Goal: Information Seeking & Learning: Find specific fact

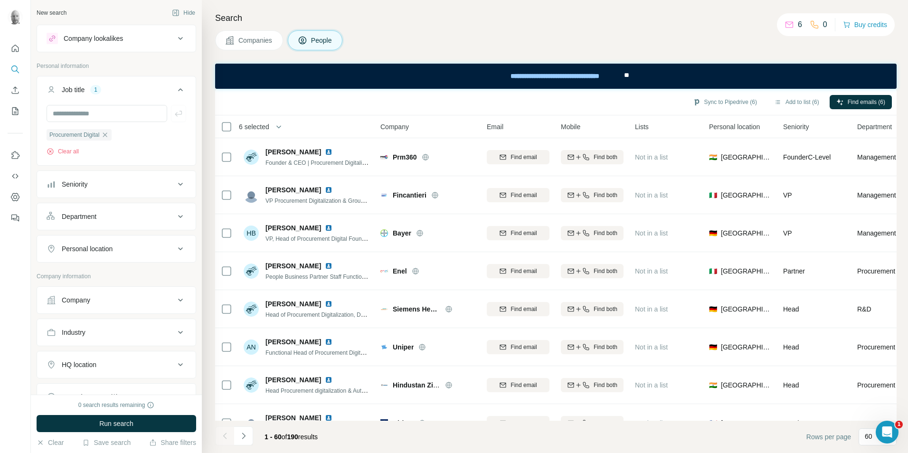
scroll to position [1425, 0]
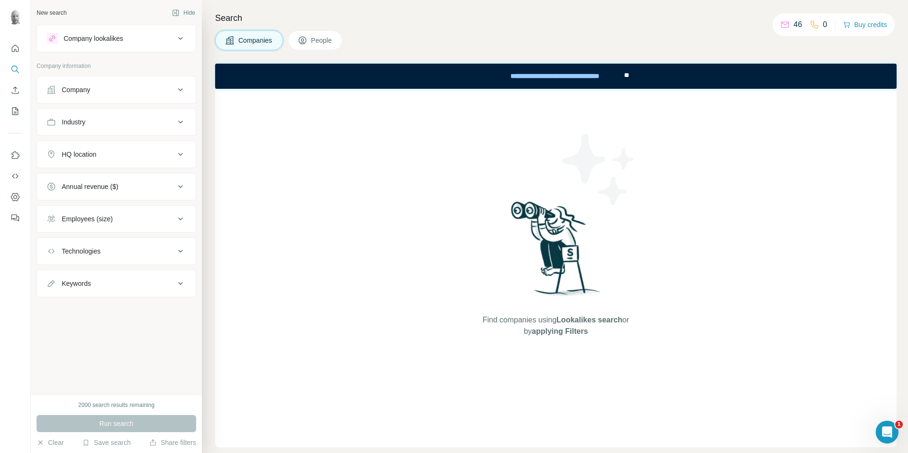
click at [114, 94] on div "Company" at bounding box center [111, 90] width 128 height 10
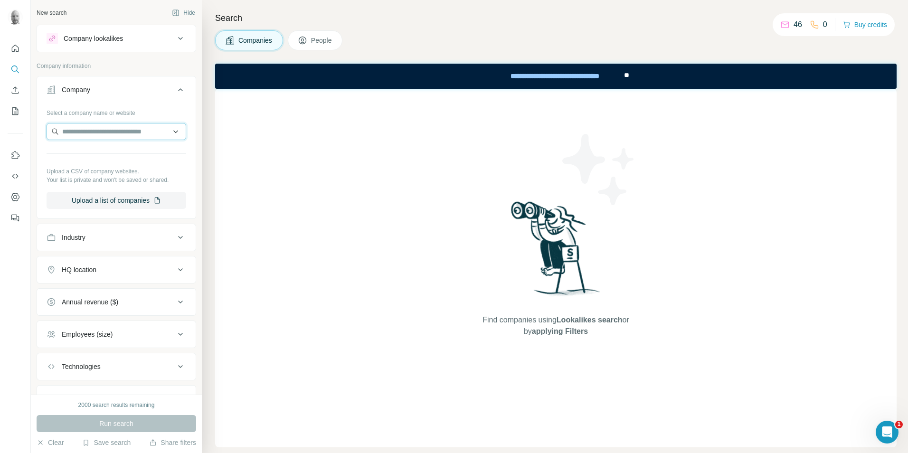
click at [108, 133] on input "text" at bounding box center [117, 131] width 140 height 17
click at [311, 36] on button "People" at bounding box center [315, 40] width 55 height 20
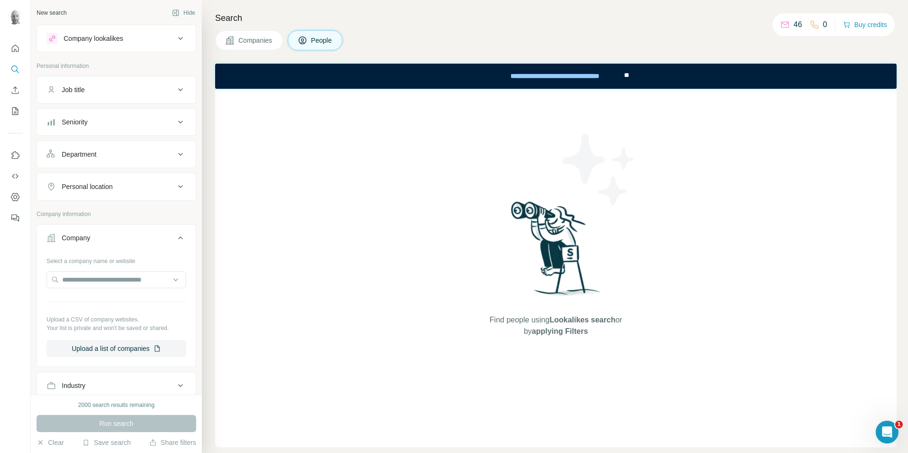
click at [127, 89] on div "Job title" at bounding box center [111, 90] width 128 height 10
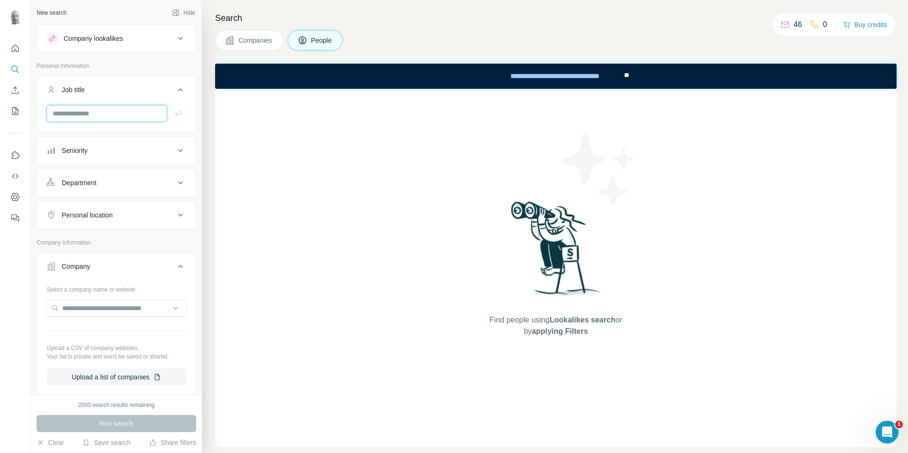
click at [121, 114] on input "text" at bounding box center [107, 113] width 121 height 17
type input "**********"
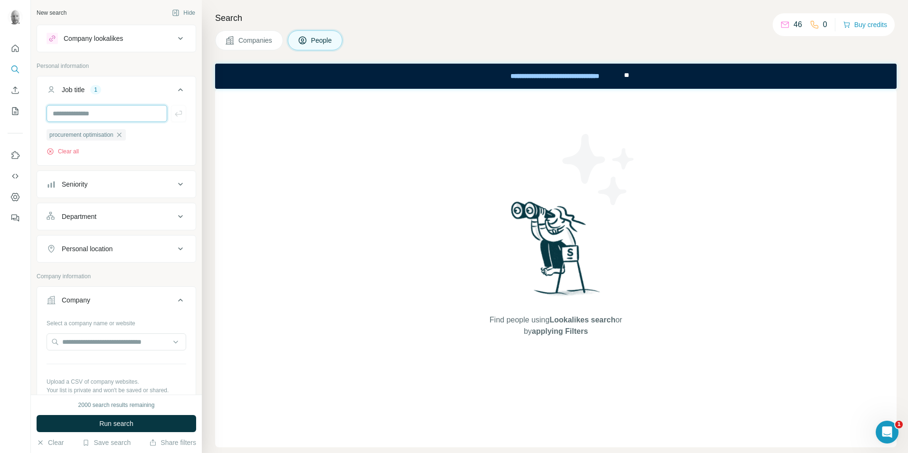
click at [100, 111] on input "text" at bounding box center [107, 113] width 121 height 17
type input "*"
type input "**********"
click at [174, 112] on icon "button" at bounding box center [179, 114] width 10 height 10
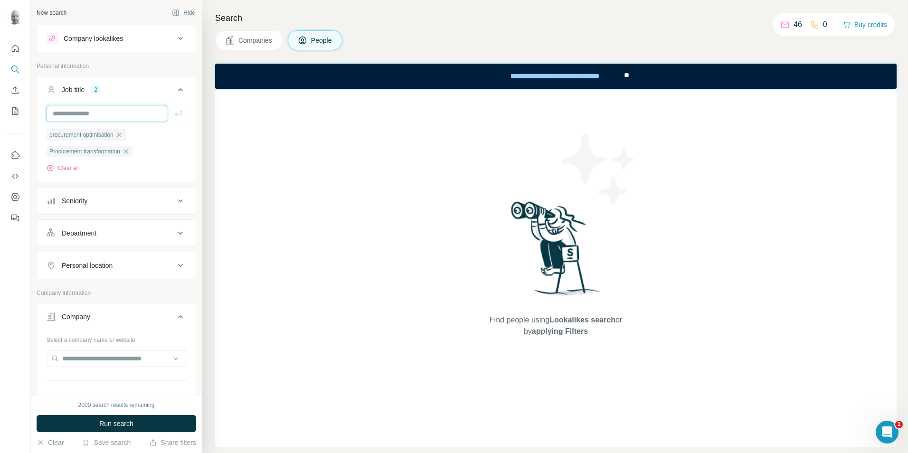
click at [110, 120] on input "text" at bounding box center [107, 113] width 121 height 17
type input "**********"
click at [175, 115] on icon "button" at bounding box center [178, 114] width 7 height 6
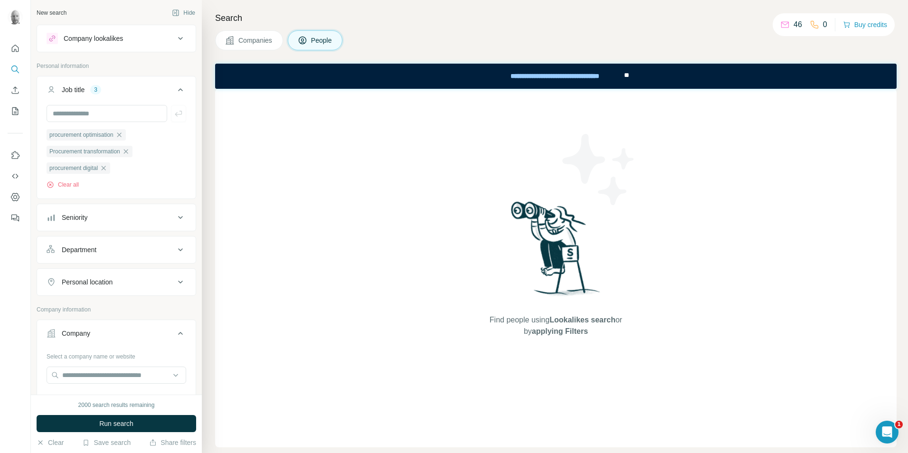
click at [154, 286] on div "Personal location" at bounding box center [111, 282] width 128 height 10
click at [113, 305] on input "text" at bounding box center [117, 305] width 140 height 17
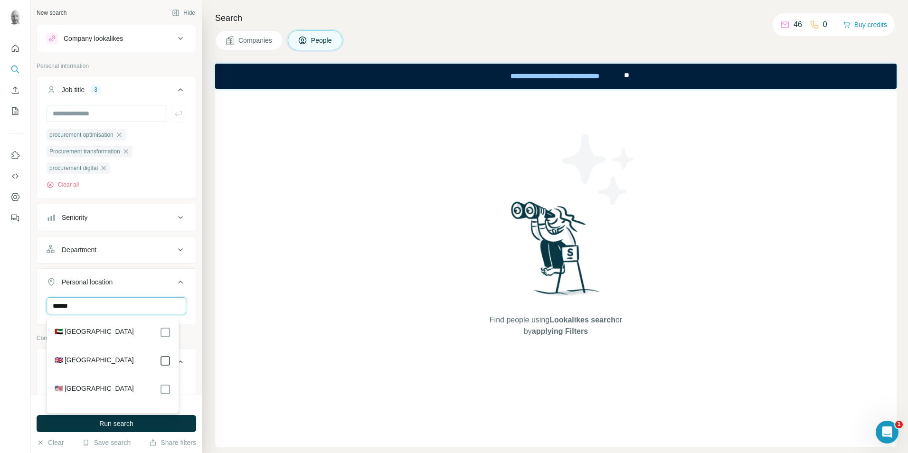
type input "******"
click at [189, 244] on div "New search Hide Company lookalikes Personal information Job title 3 procurement…" at bounding box center [116, 197] width 171 height 395
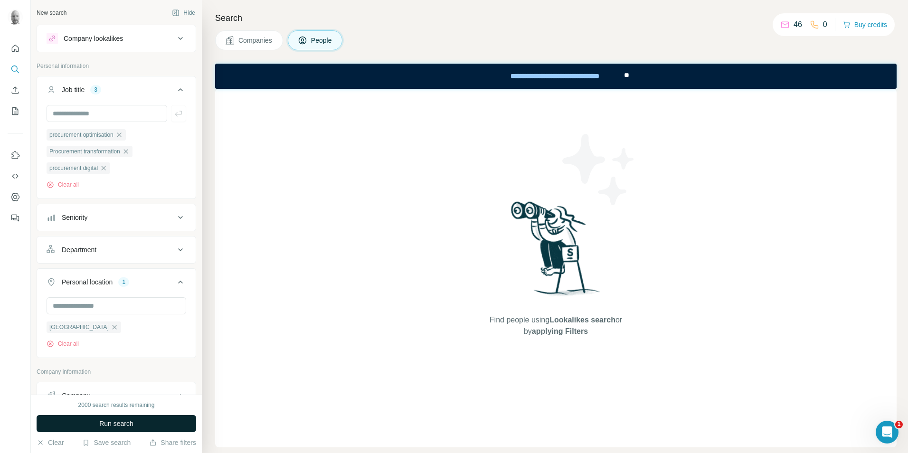
click at [126, 426] on span "Run search" at bounding box center [116, 424] width 34 height 10
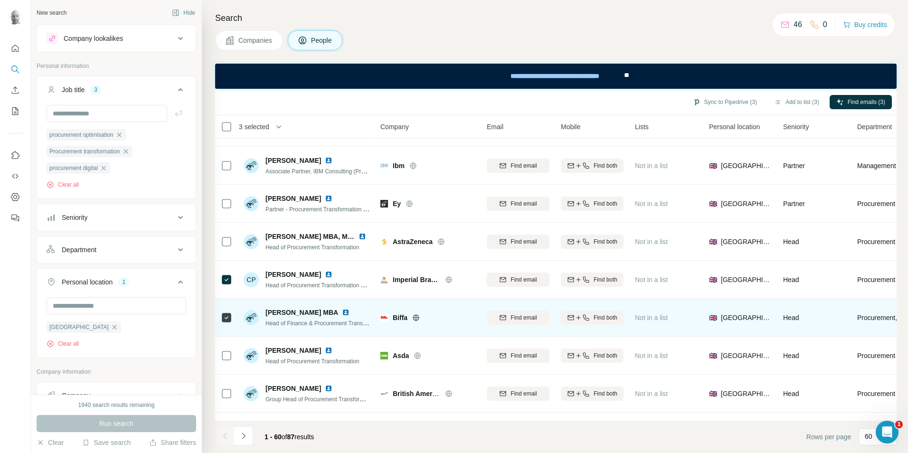
scroll to position [190, 0]
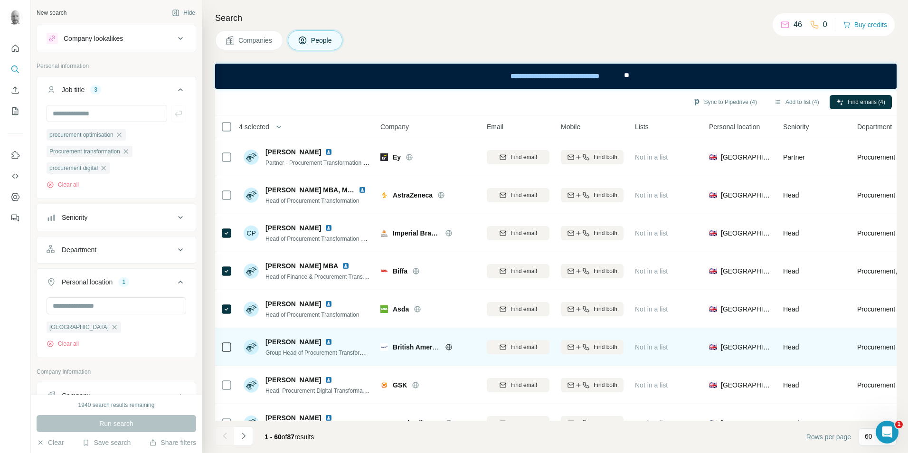
click at [232, 348] on td at bounding box center [226, 347] width 23 height 38
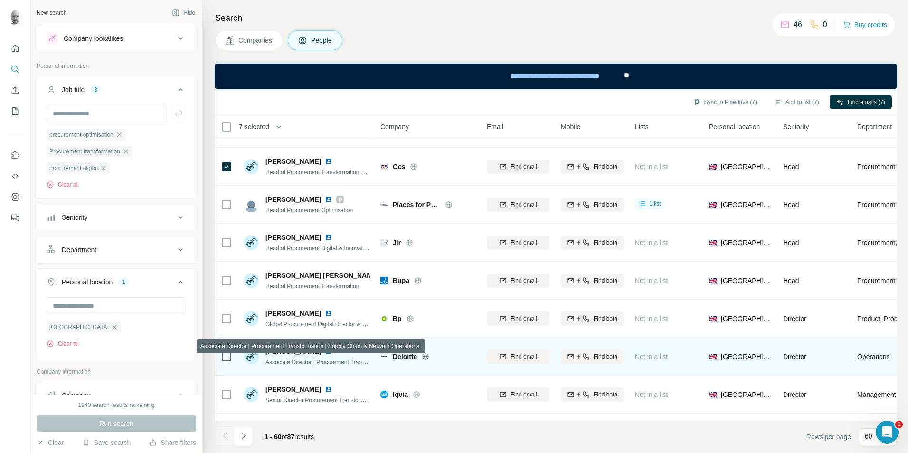
scroll to position [570, 0]
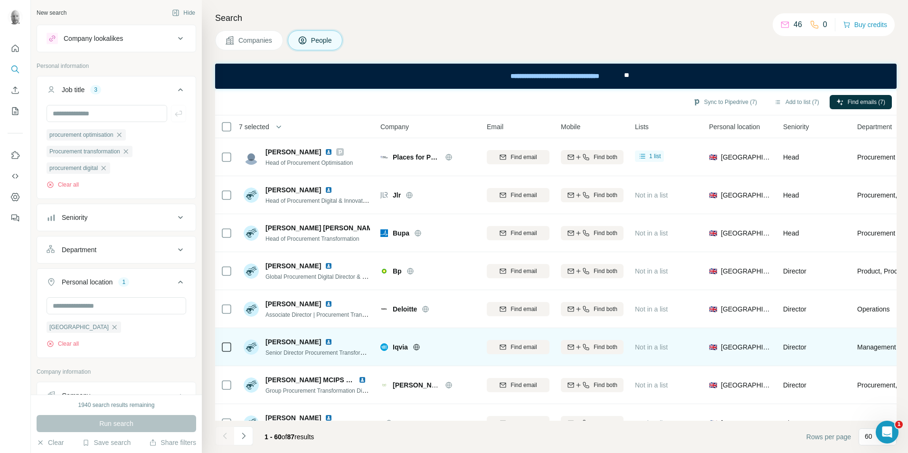
click at [415, 347] on icon at bounding box center [416, 347] width 6 height 0
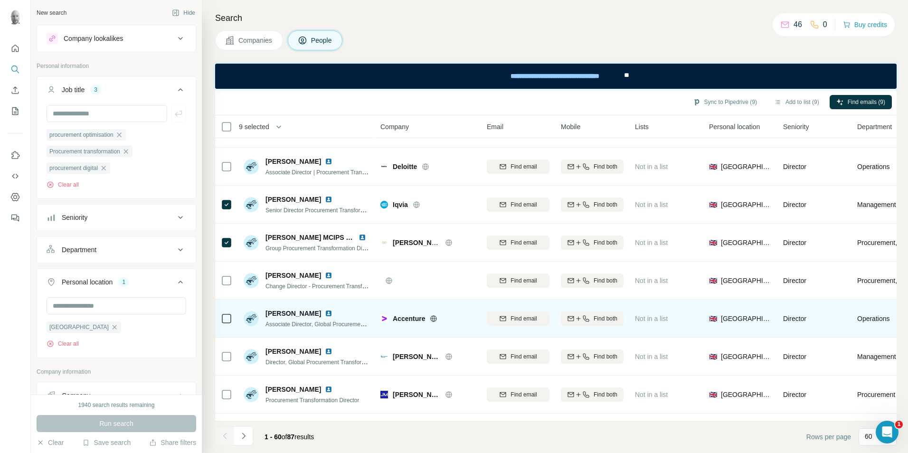
scroll to position [760, 0]
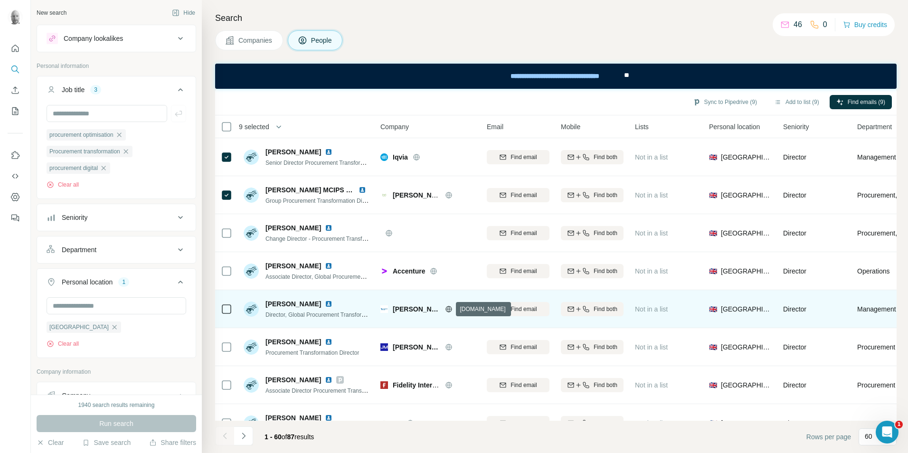
click at [447, 309] on icon at bounding box center [449, 309] width 6 height 0
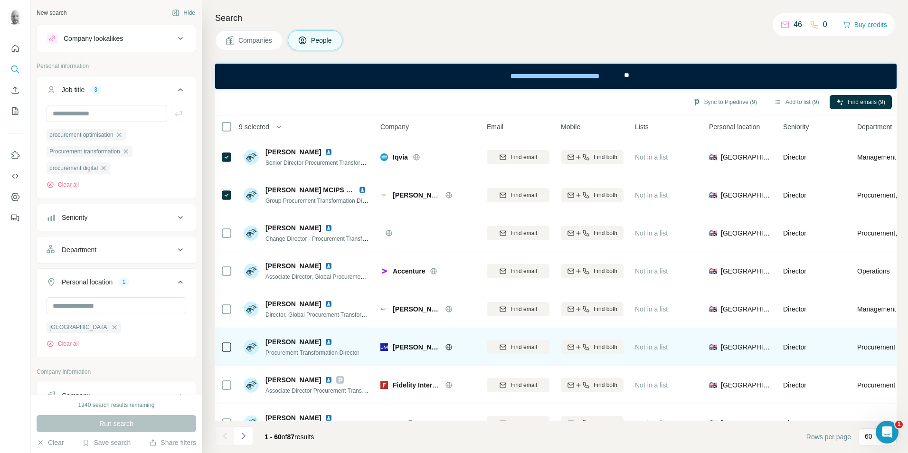
click at [233, 351] on td at bounding box center [226, 347] width 23 height 38
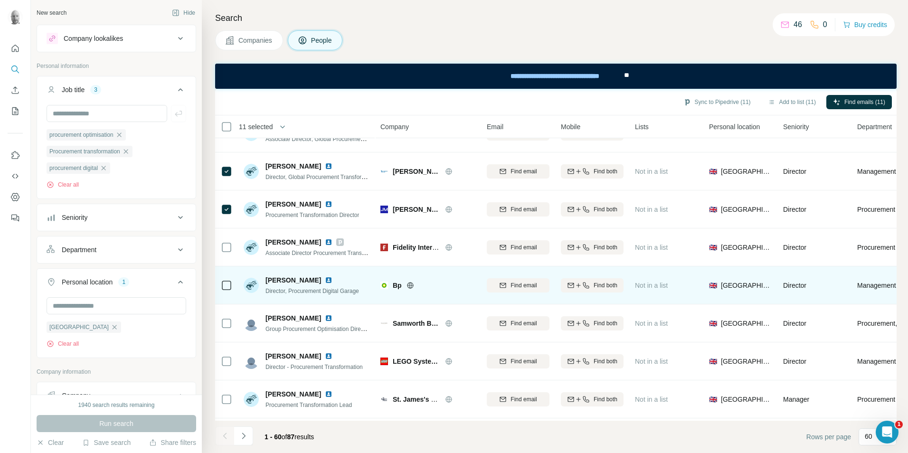
scroll to position [950, 0]
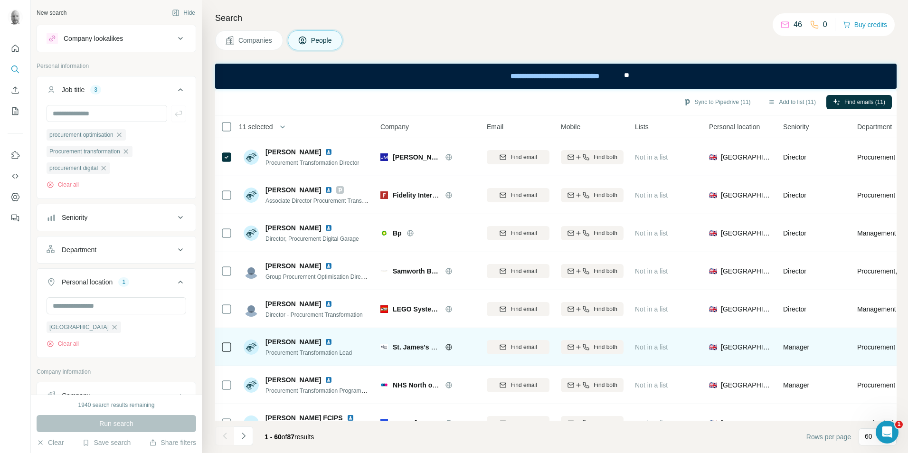
click at [232, 347] on icon at bounding box center [226, 347] width 11 height 11
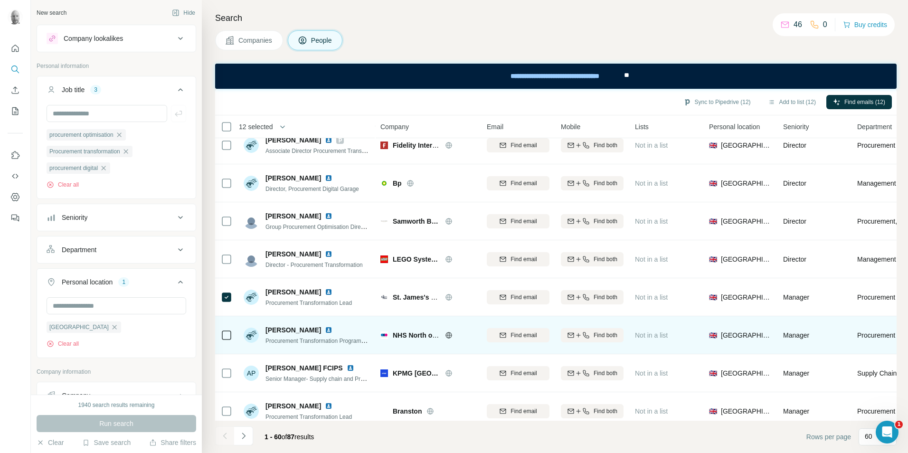
scroll to position [1093, 0]
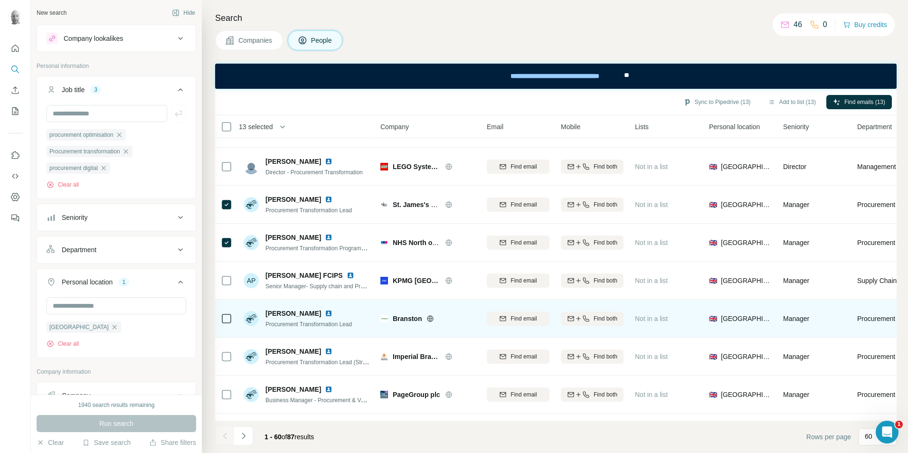
click at [428, 319] on icon at bounding box center [431, 318] width 6 height 6
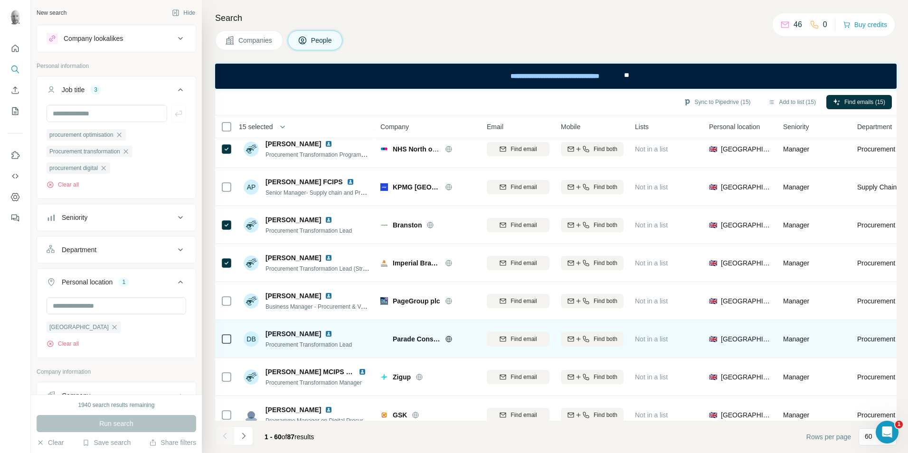
scroll to position [1188, 0]
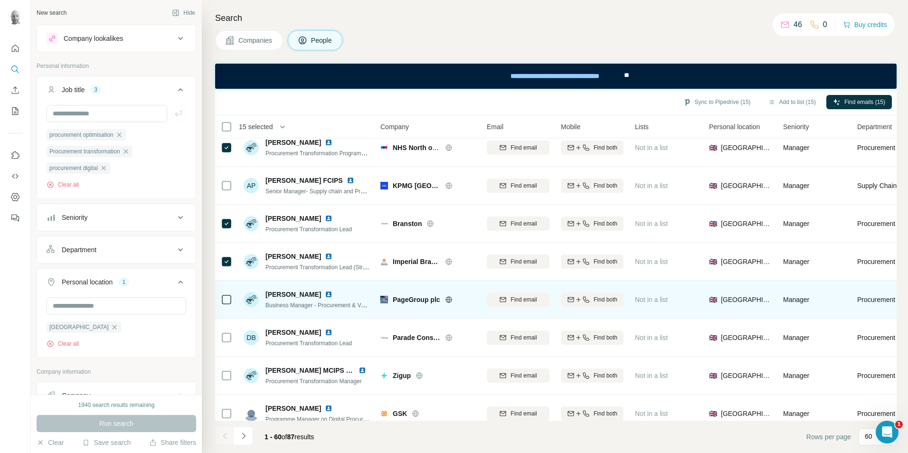
click at [449, 299] on icon at bounding box center [449, 300] width 8 height 8
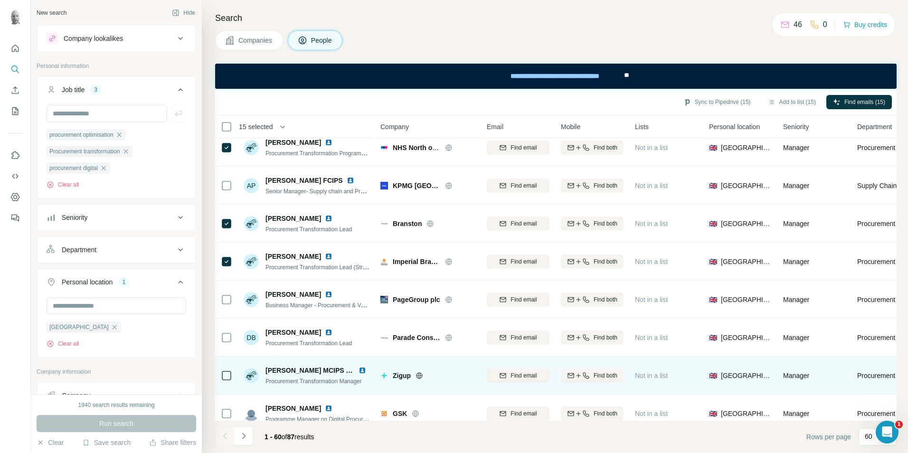
scroll to position [1235, 0]
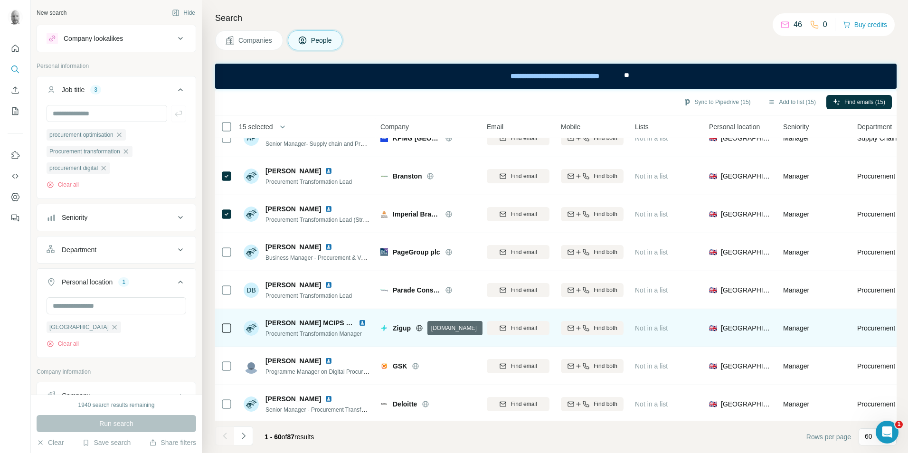
click at [418, 329] on icon at bounding box center [420, 329] width 8 height 8
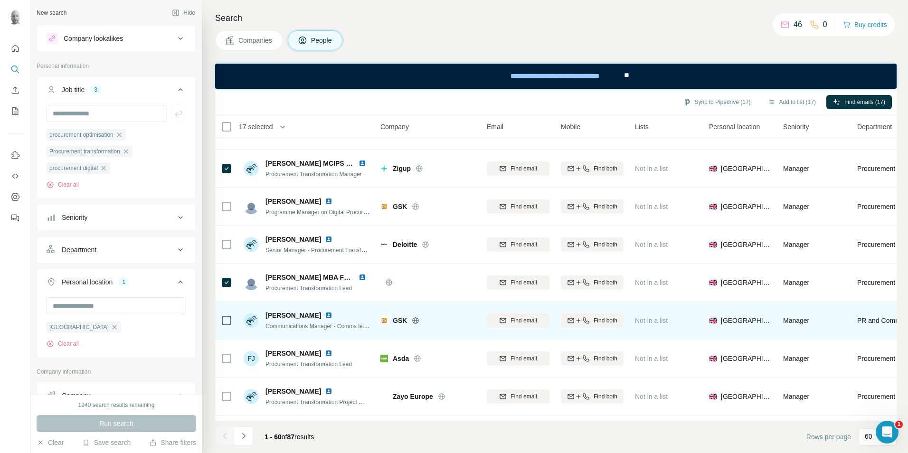
scroll to position [1425, 0]
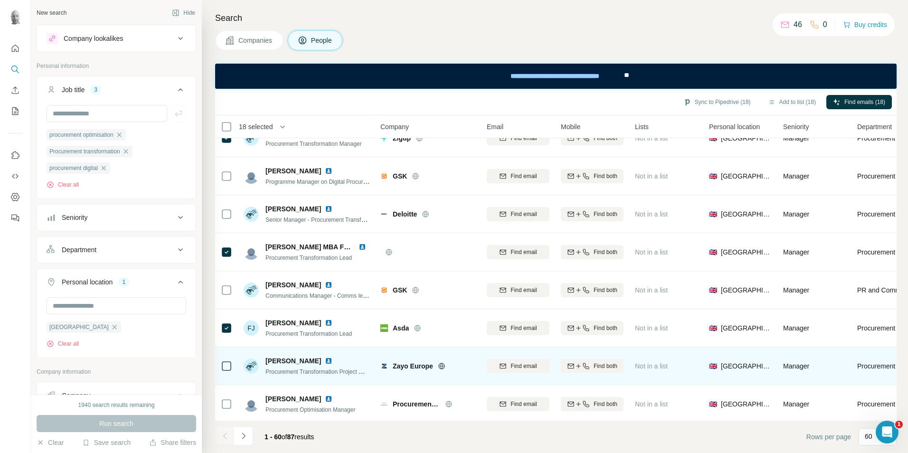
click at [441, 366] on icon at bounding box center [442, 366] width 6 height 0
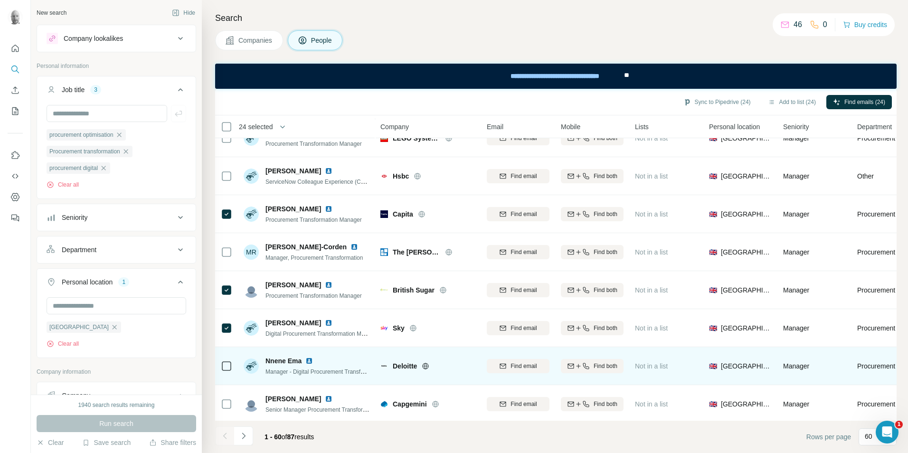
scroll to position [2003, 0]
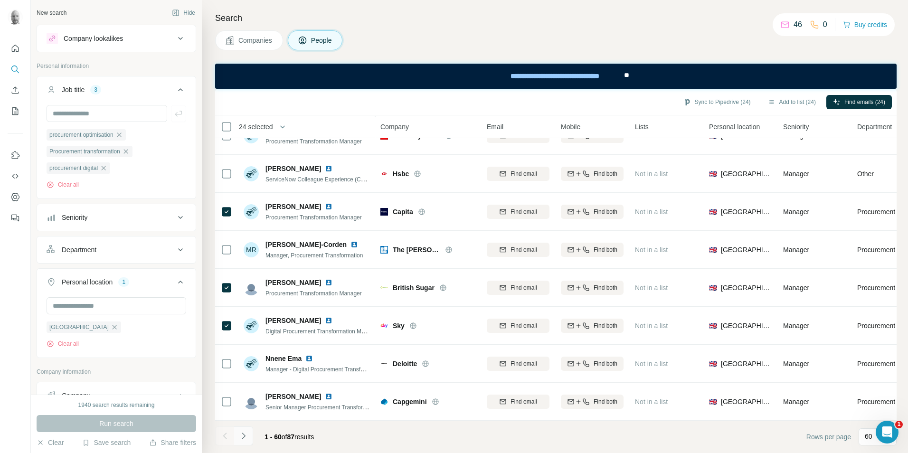
click at [245, 437] on icon "Navigate to next page" at bounding box center [244, 436] width 10 height 10
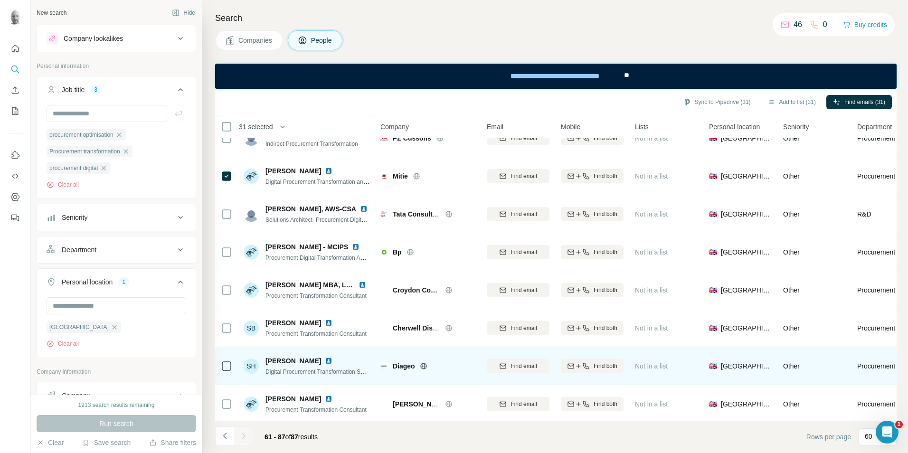
scroll to position [748, 0]
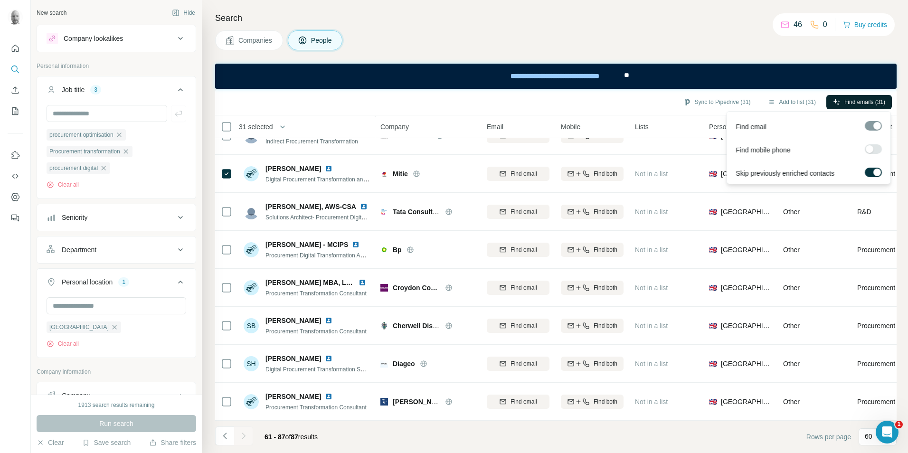
click at [851, 100] on span "Find emails (31)" at bounding box center [865, 102] width 41 height 9
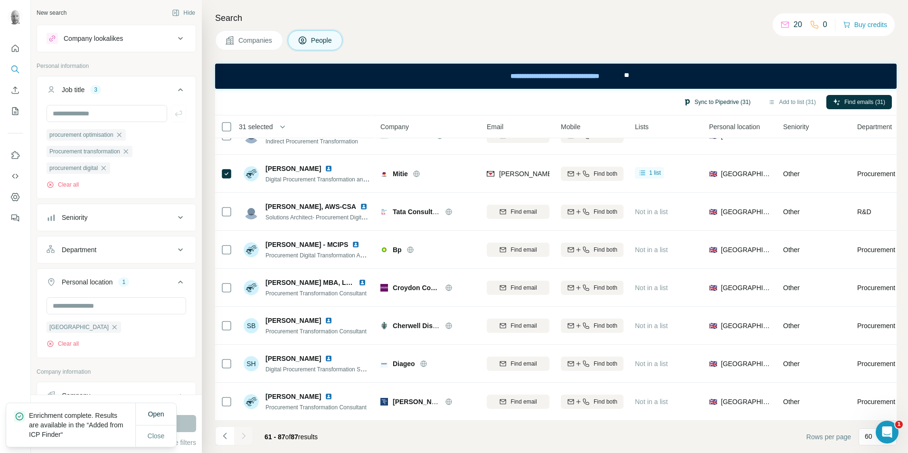
click at [711, 100] on button "Sync to Pipedrive (31)" at bounding box center [717, 102] width 81 height 14
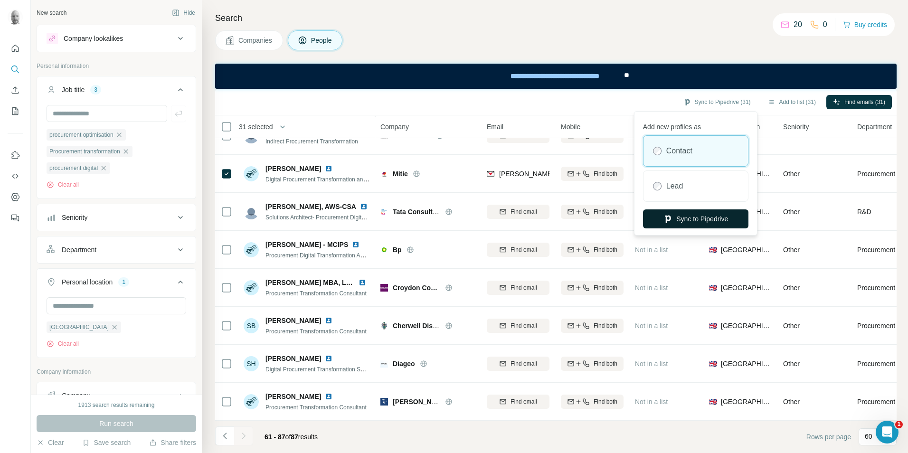
click at [697, 221] on button "Sync to Pipedrive" at bounding box center [695, 219] width 105 height 19
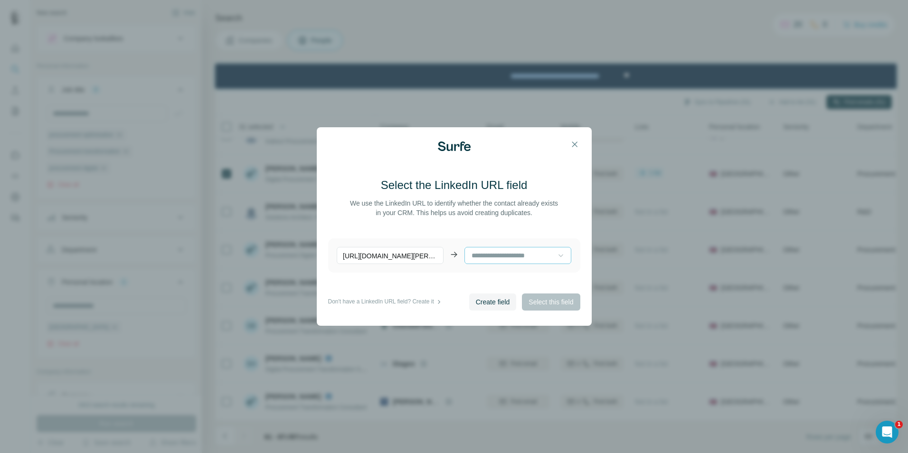
click at [556, 257] on icon at bounding box center [561, 256] width 10 height 10
click at [436, 277] on main "Select the LinkedIn URL field We use the LinkedIn URL to identify whether the c…" at bounding box center [454, 236] width 252 height 116
click at [509, 265] on div "https://www.linkedin.com/in/david-maurice-chevalier/ Areas of Interest" at bounding box center [454, 256] width 252 height 34
click at [508, 261] on div at bounding box center [514, 256] width 87 height 16
click at [499, 276] on p "Areas of Interest" at bounding box center [497, 277] width 49 height 10
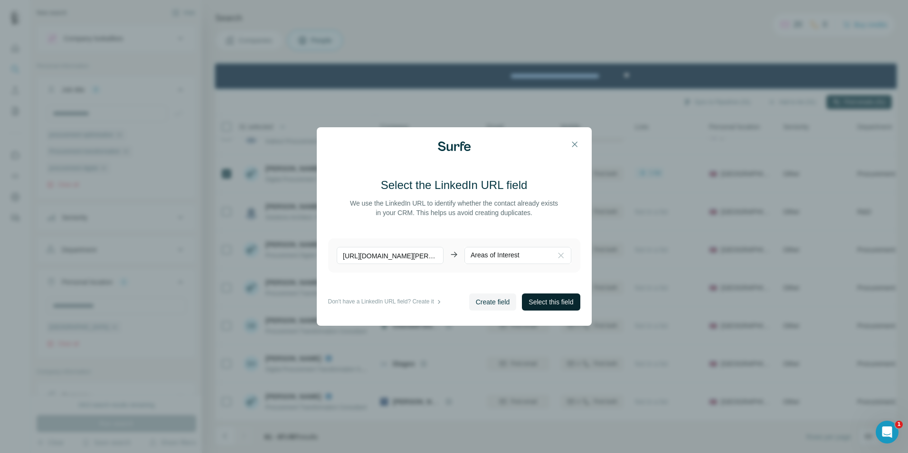
click at [539, 303] on span "Select this field" at bounding box center [551, 302] width 45 height 10
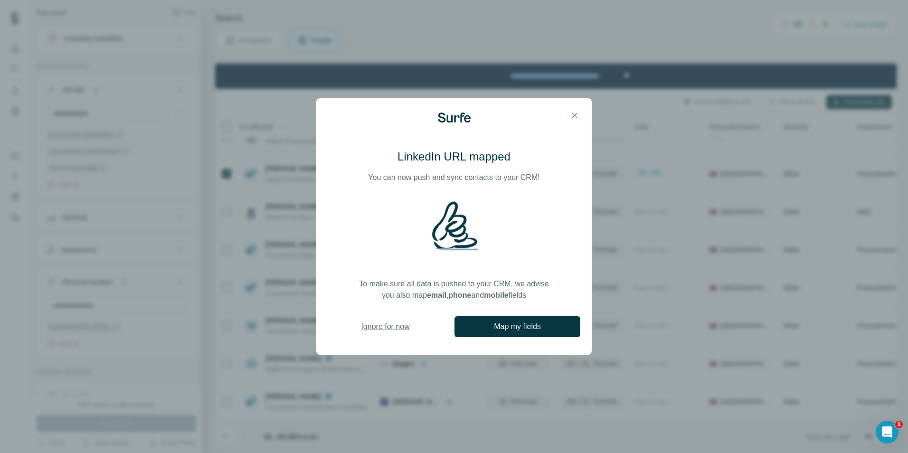
click at [391, 330] on span "Ignore for now" at bounding box center [385, 326] width 48 height 11
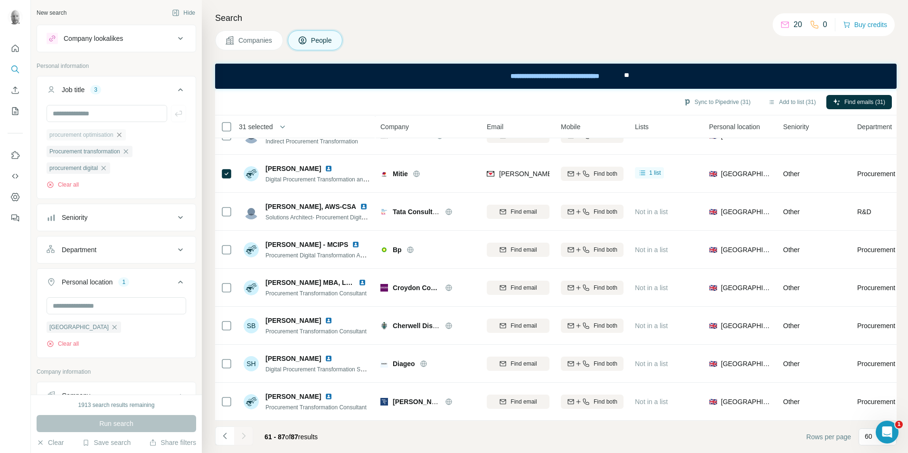
click at [123, 137] on icon "button" at bounding box center [119, 135] width 8 height 8
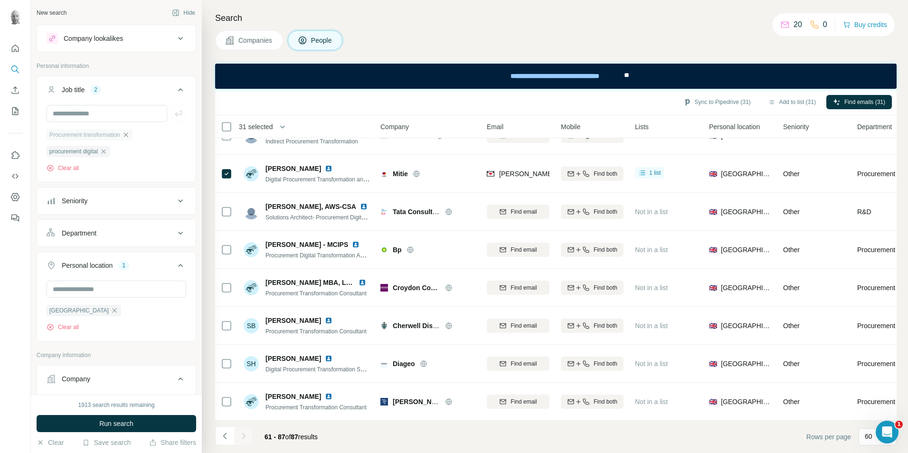
click at [130, 137] on icon "button" at bounding box center [126, 135] width 8 height 8
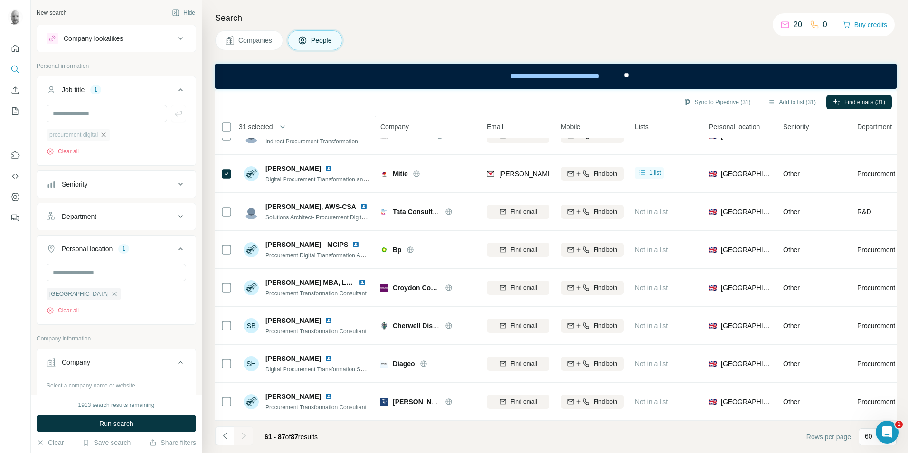
click at [107, 136] on icon "button" at bounding box center [104, 135] width 8 height 8
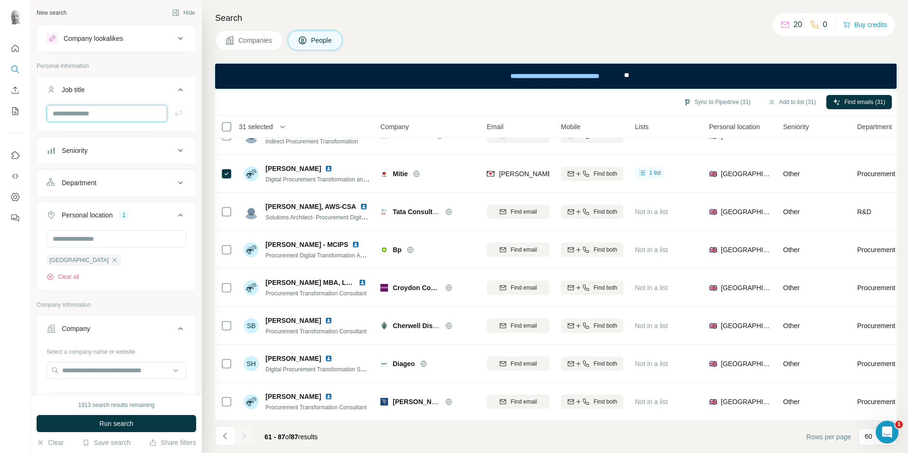
click at [110, 109] on input "text" at bounding box center [107, 113] width 121 height 17
type input "**********"
click at [121, 420] on span "Run search" at bounding box center [116, 424] width 34 height 10
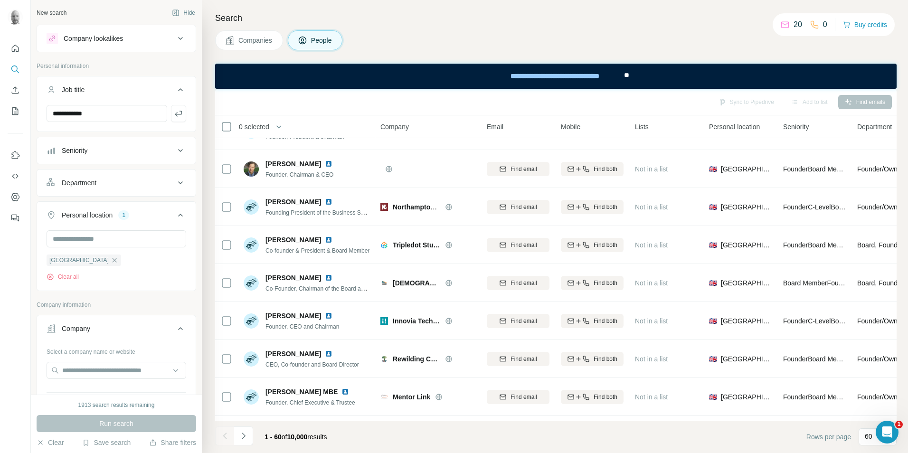
scroll to position [748, 0]
click at [174, 112] on icon "button" at bounding box center [179, 114] width 10 height 10
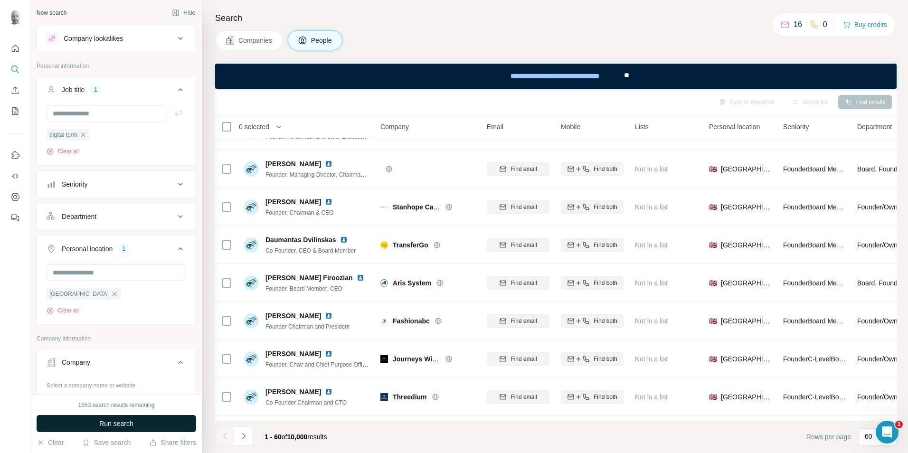
click at [124, 424] on span "Run search" at bounding box center [116, 424] width 34 height 10
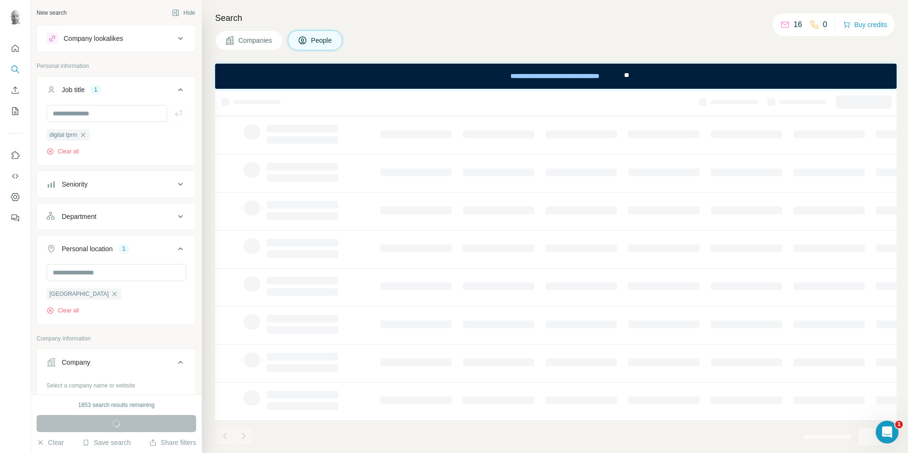
scroll to position [102, 0]
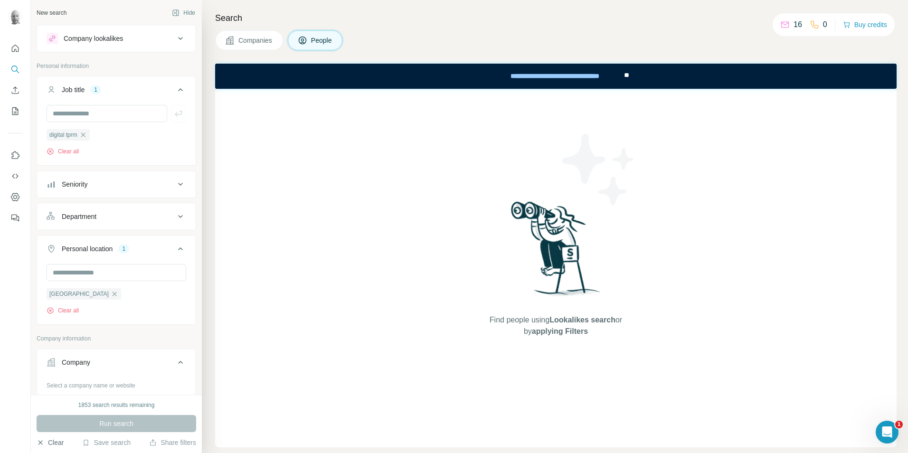
click at [53, 445] on button "Clear" at bounding box center [50, 443] width 27 height 10
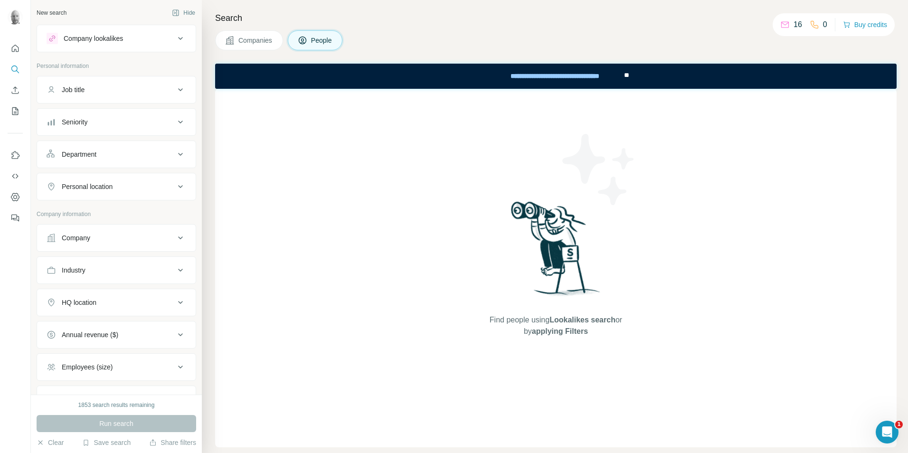
click at [158, 87] on div "Job title" at bounding box center [111, 90] width 128 height 10
click at [118, 114] on input "text" at bounding box center [107, 113] width 121 height 17
type input "*"
type input "****"
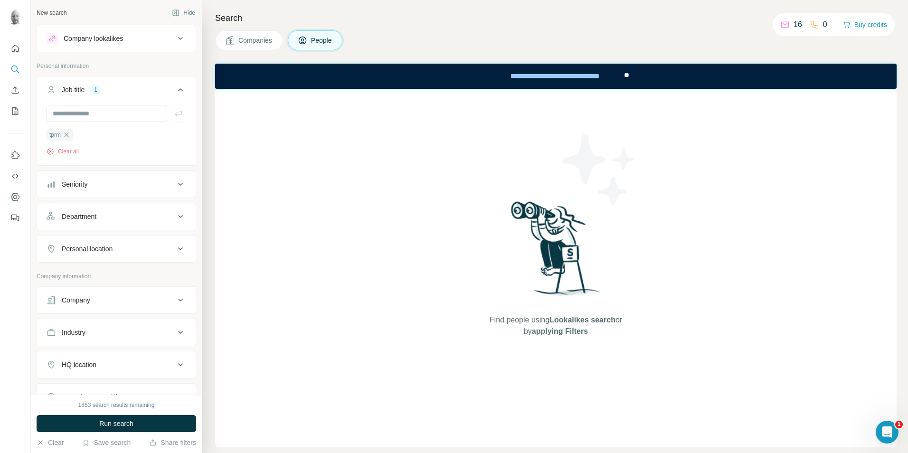
click at [146, 251] on div "Personal location" at bounding box center [111, 249] width 128 height 10
click at [142, 267] on input "text" at bounding box center [117, 272] width 140 height 17
type input "******"
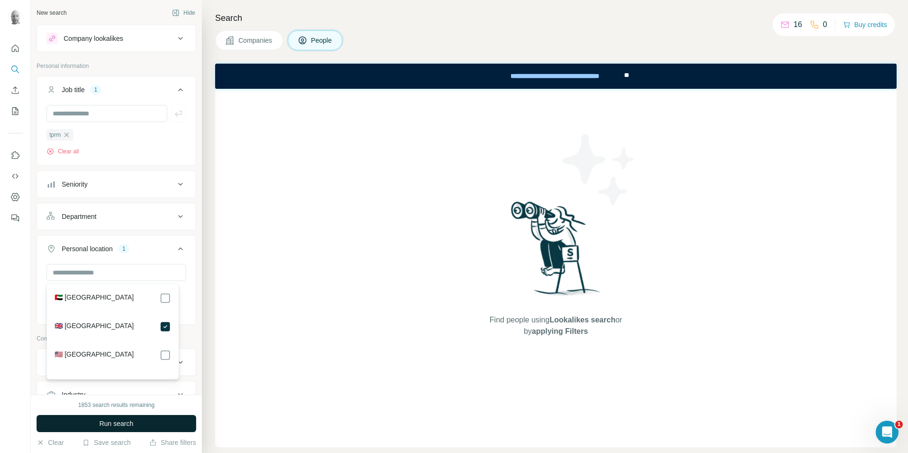
click at [160, 422] on button "Run search" at bounding box center [117, 423] width 160 height 17
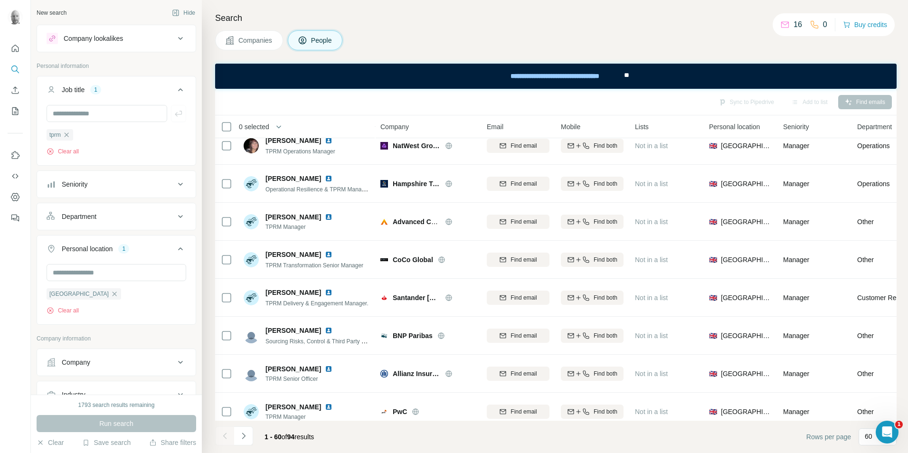
scroll to position [1853, 0]
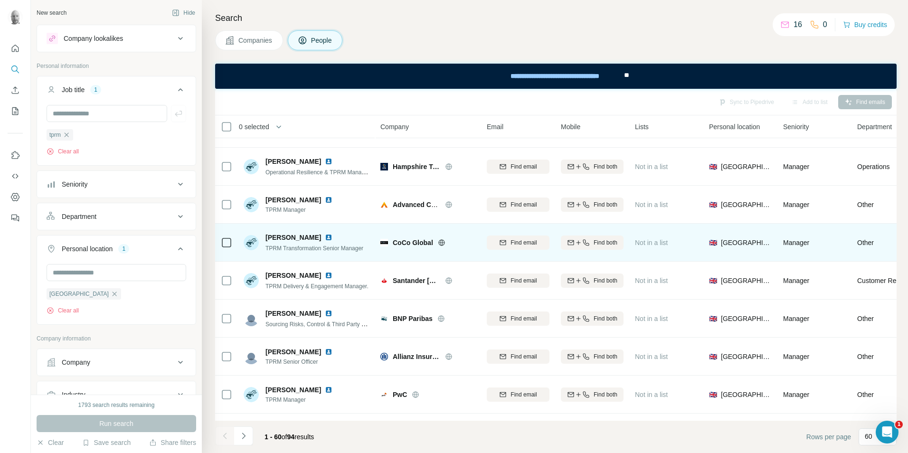
click at [441, 244] on icon at bounding box center [441, 242] width 2 height 6
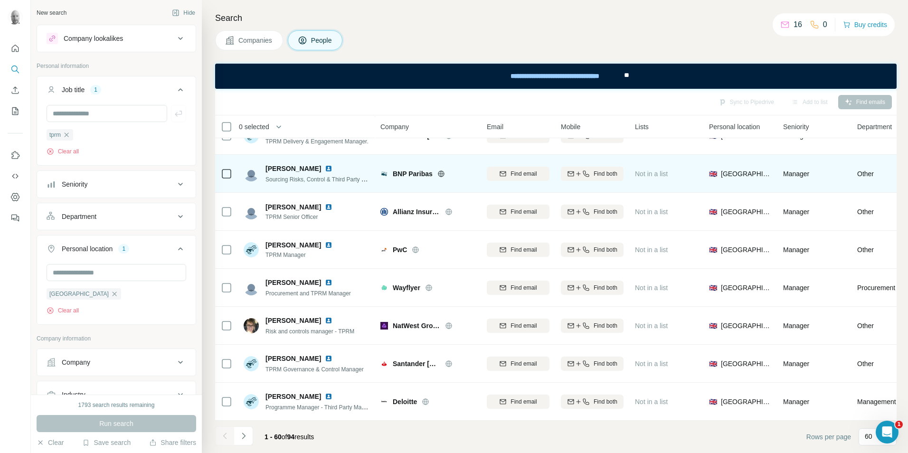
scroll to position [2003, 0]
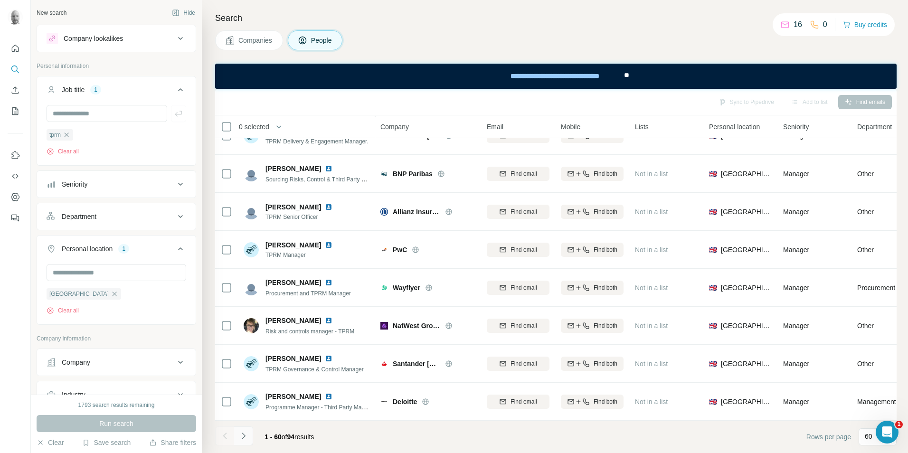
click at [243, 438] on icon "Navigate to next page" at bounding box center [243, 436] width 3 height 6
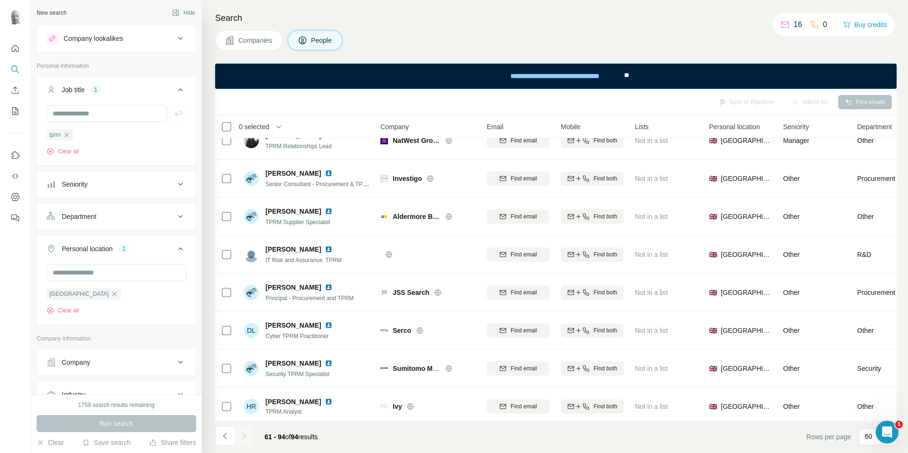
scroll to position [0, 0]
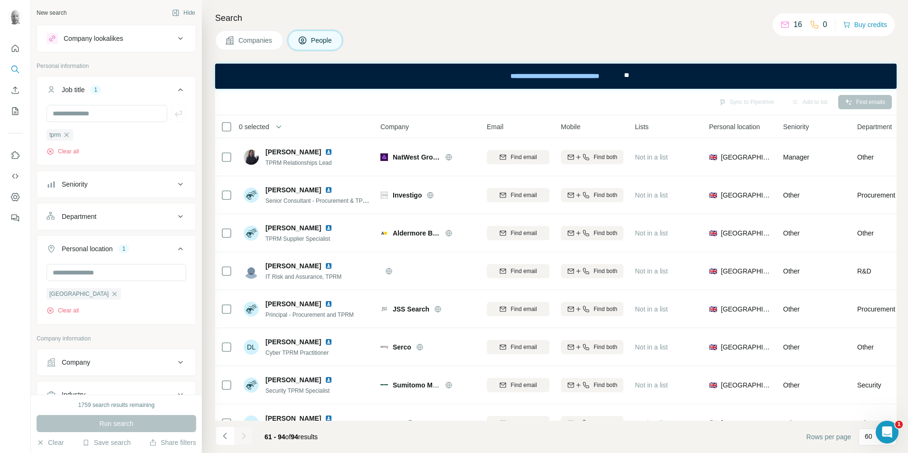
click at [227, 435] on icon "Navigate to previous page" at bounding box center [225, 436] width 10 height 10
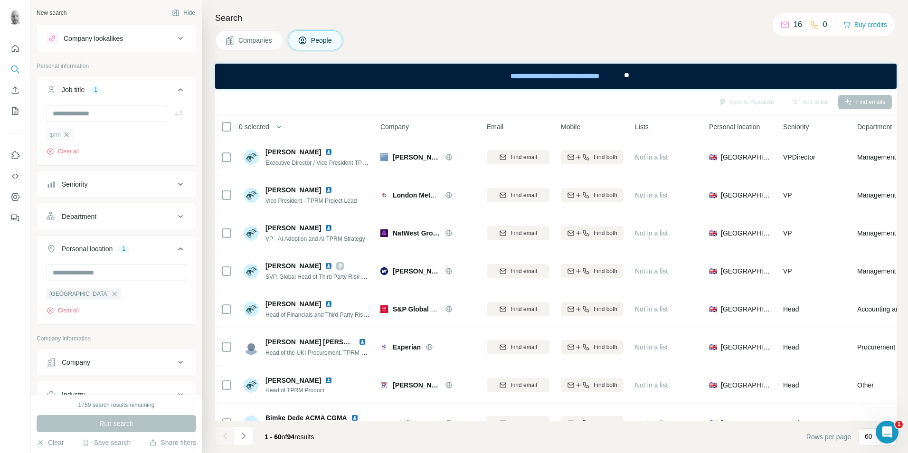
click at [67, 134] on icon "button" at bounding box center [67, 135] width 4 height 4
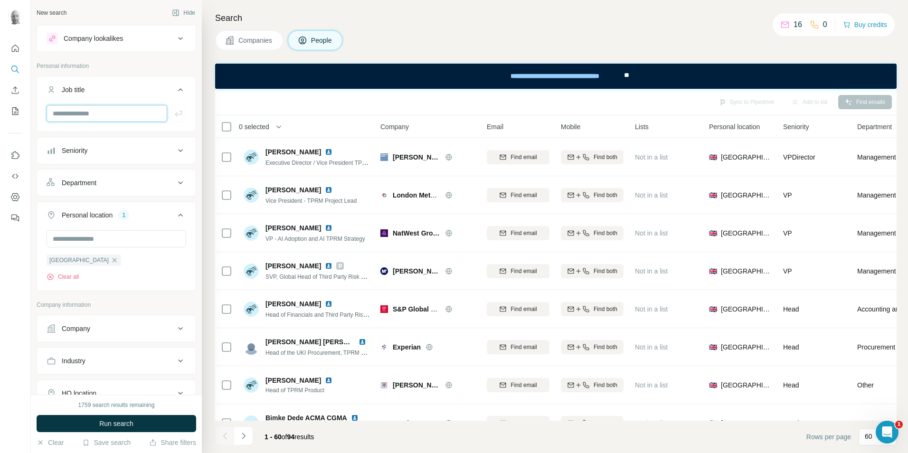
click at [85, 115] on input "text" at bounding box center [107, 113] width 121 height 17
type input "**********"
click at [174, 114] on icon "button" at bounding box center [179, 114] width 10 height 10
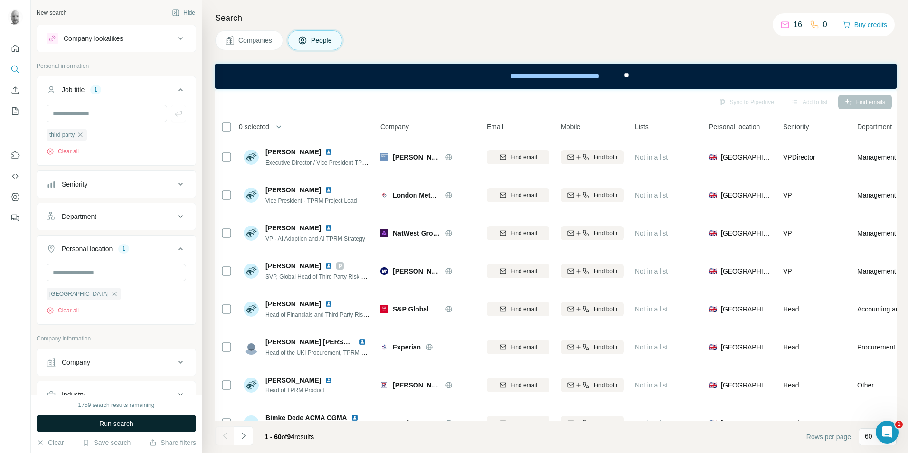
click at [173, 426] on button "Run search" at bounding box center [117, 423] width 160 height 17
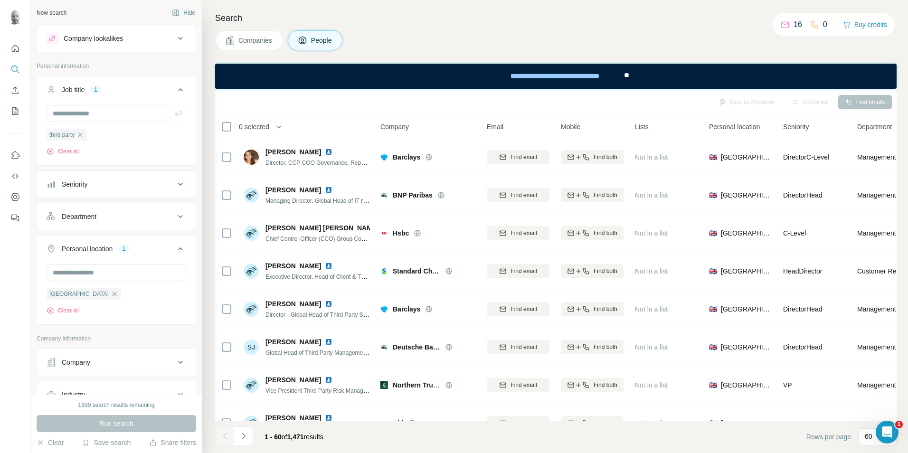
click at [175, 186] on icon at bounding box center [180, 184] width 11 height 11
drag, startPoint x: 54, startPoint y: 210, endPoint x: 55, endPoint y: 222, distance: 11.9
click at [54, 210] on icon at bounding box center [52, 208] width 11 height 11
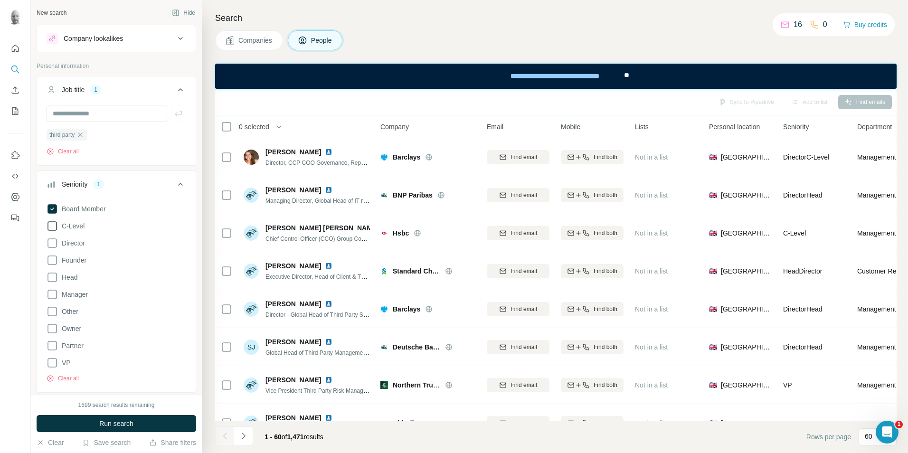
click at [53, 227] on icon at bounding box center [52, 225] width 11 height 11
click at [52, 242] on icon at bounding box center [52, 243] width 11 height 11
click at [150, 425] on button "Run search" at bounding box center [117, 423] width 160 height 17
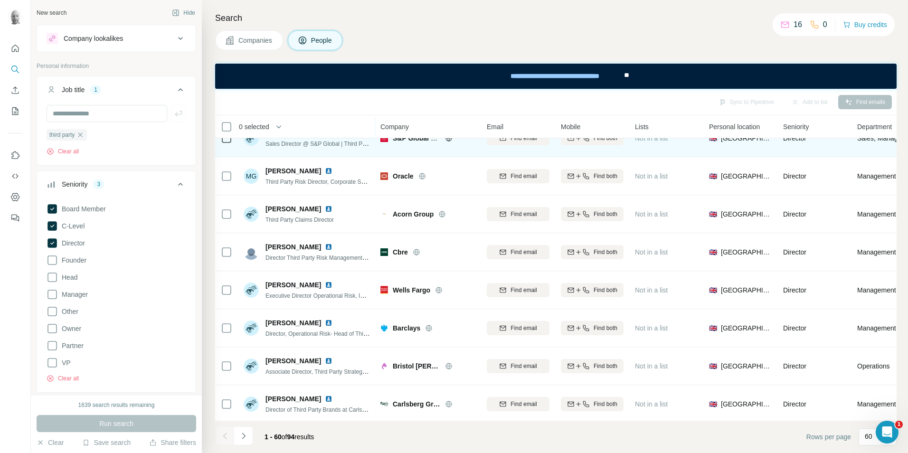
scroll to position [2003, 0]
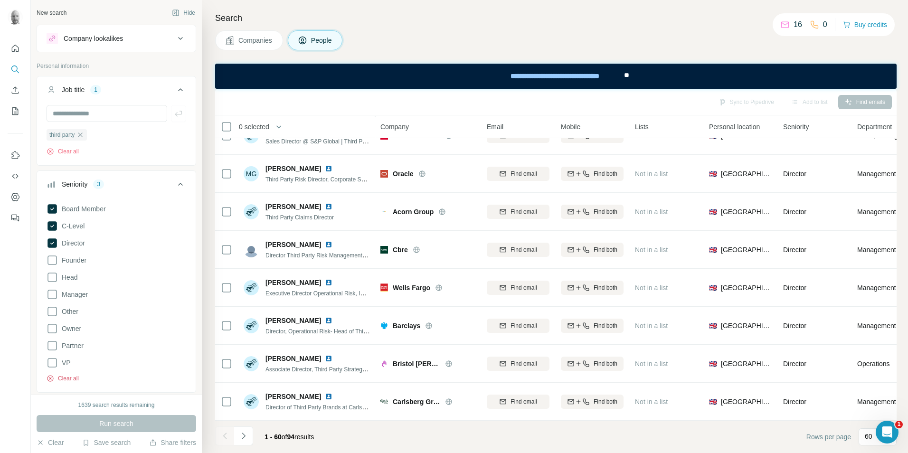
click at [76, 382] on button "Clear all" at bounding box center [63, 378] width 32 height 9
click at [77, 151] on button "Clear all" at bounding box center [63, 151] width 32 height 9
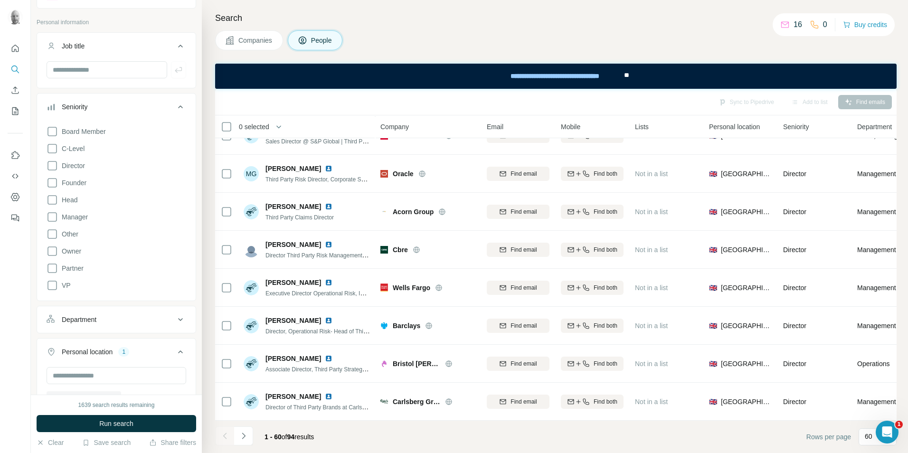
scroll to position [238, 0]
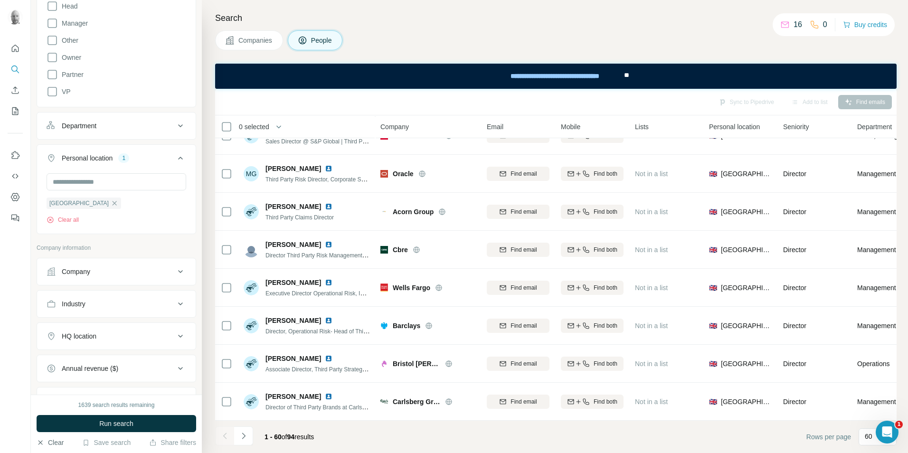
click at [57, 443] on button "Clear" at bounding box center [50, 443] width 27 height 10
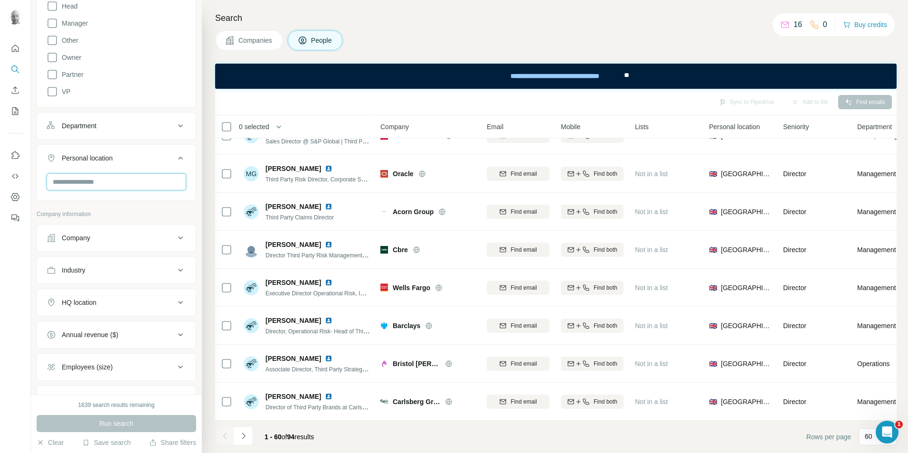
click at [114, 186] on input "text" at bounding box center [117, 181] width 140 height 17
type input "******"
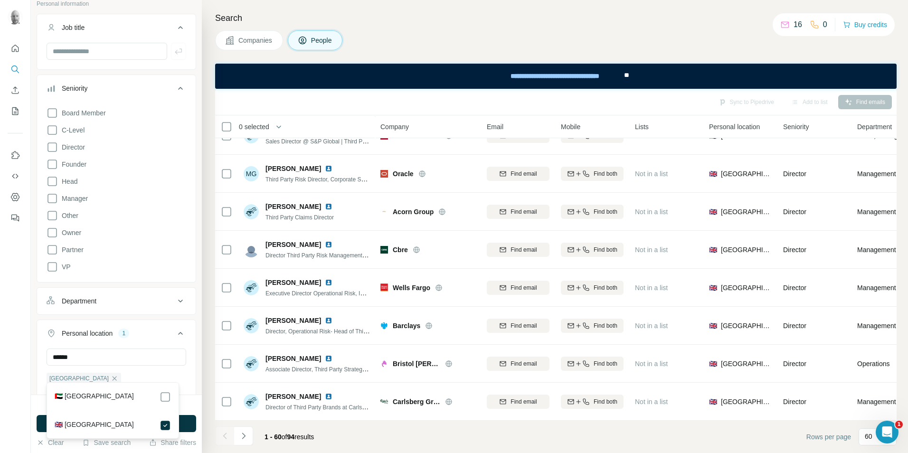
scroll to position [48, 0]
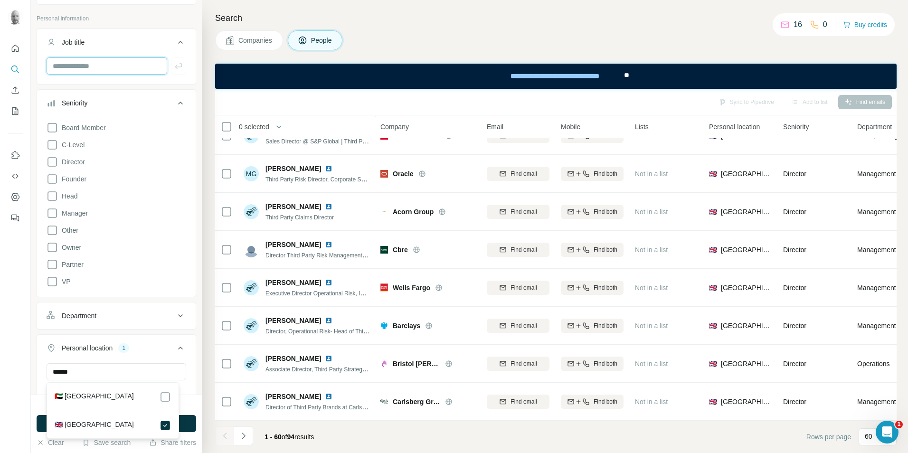
click at [95, 71] on input "text" at bounding box center [107, 65] width 121 height 17
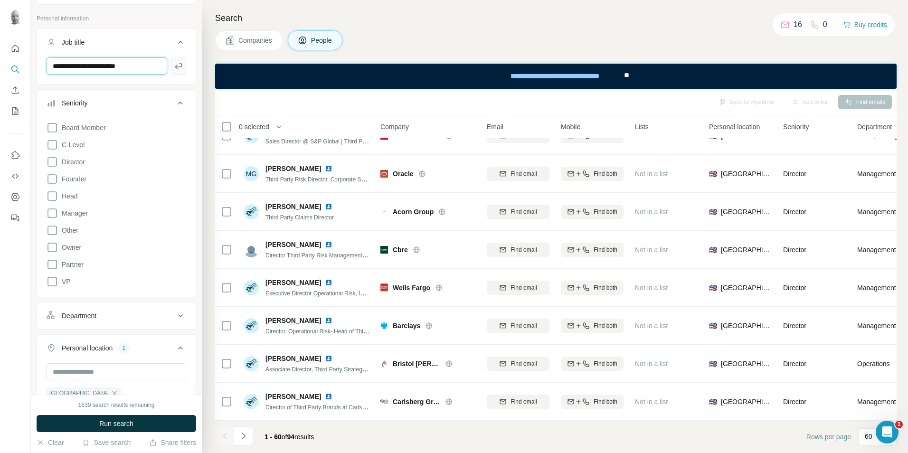
type input "**********"
click at [174, 67] on icon "button" at bounding box center [179, 66] width 10 height 10
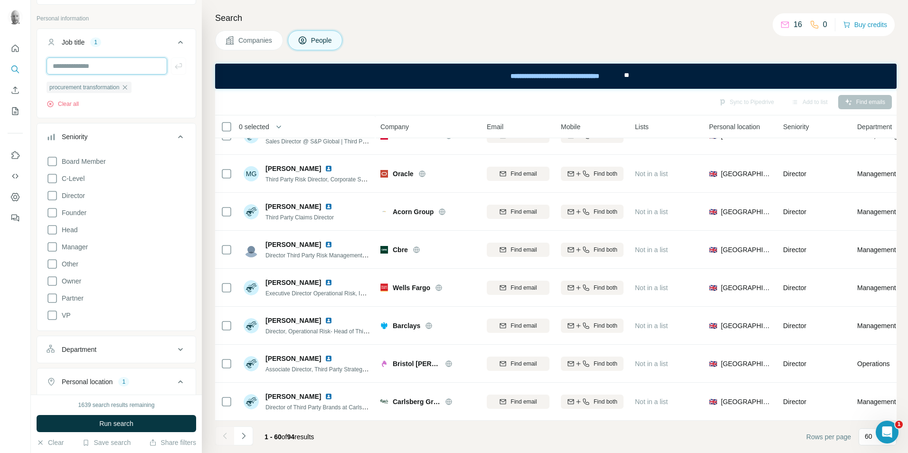
click at [127, 72] on input "text" at bounding box center [107, 65] width 121 height 17
type input "**********"
click at [175, 66] on icon "button" at bounding box center [178, 66] width 7 height 6
click at [124, 68] on input "text" at bounding box center [107, 65] width 121 height 17
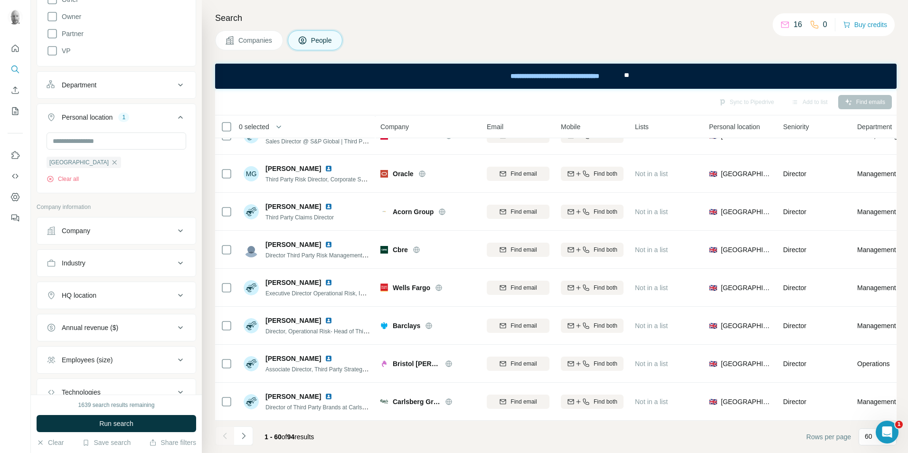
scroll to position [333, 0]
click at [111, 157] on icon "button" at bounding box center [115, 159] width 8 height 8
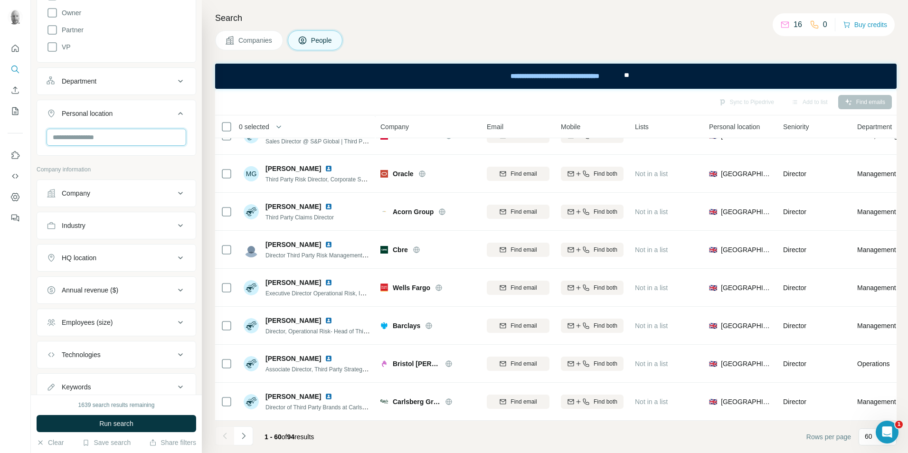
click at [103, 143] on input "text" at bounding box center [117, 137] width 140 height 17
type input "*******"
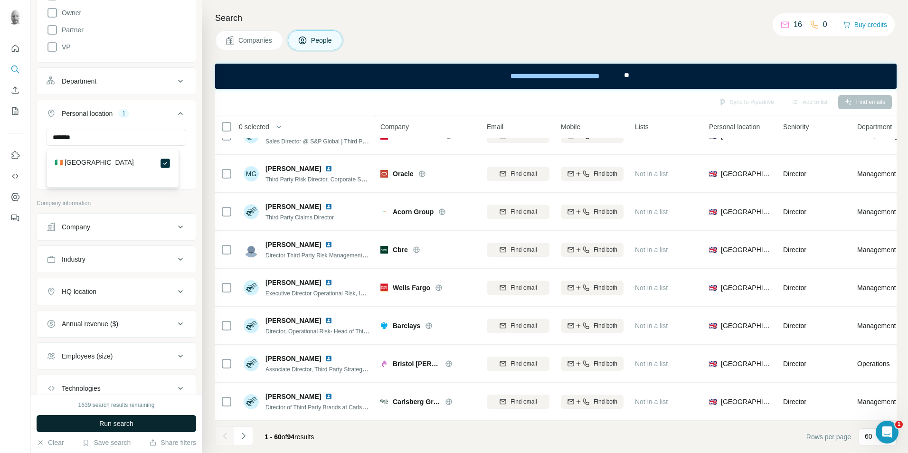
click at [147, 427] on button "Run search" at bounding box center [117, 423] width 160 height 17
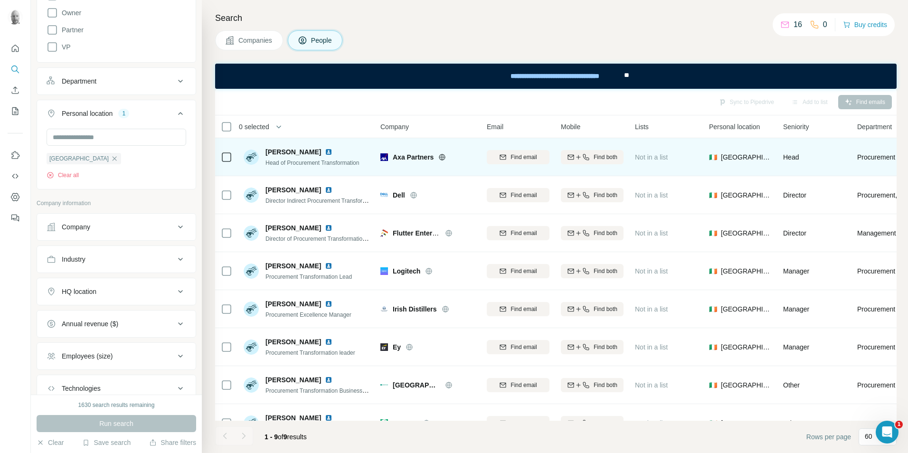
click at [232, 160] on icon at bounding box center [226, 157] width 11 height 11
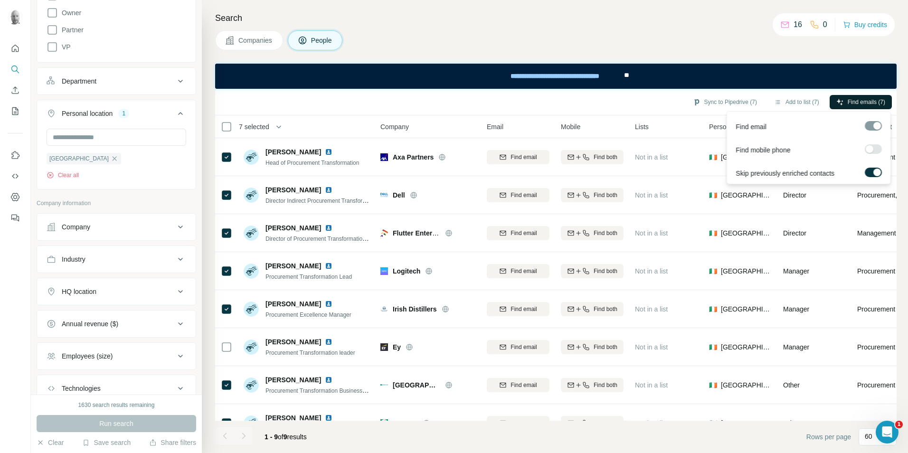
click at [870, 105] on span "Find emails (7)" at bounding box center [867, 102] width 38 height 9
